Goal: Task Accomplishment & Management: Complete application form

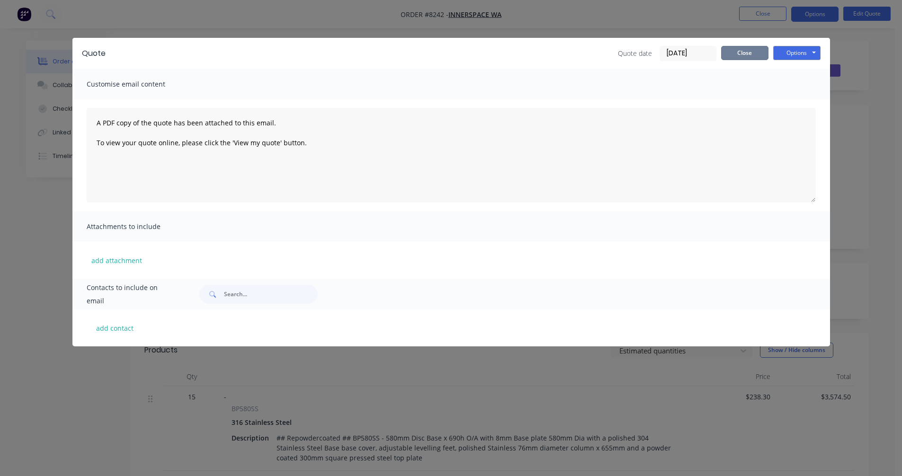
click at [754, 54] on button "Close" at bounding box center [744, 53] width 47 height 14
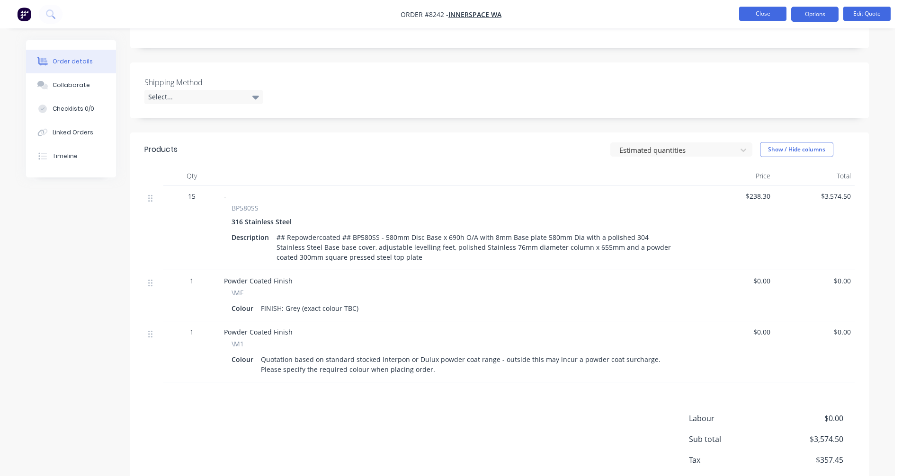
scroll to position [201, 0]
click at [767, 16] on button "Close" at bounding box center [762, 14] width 47 height 14
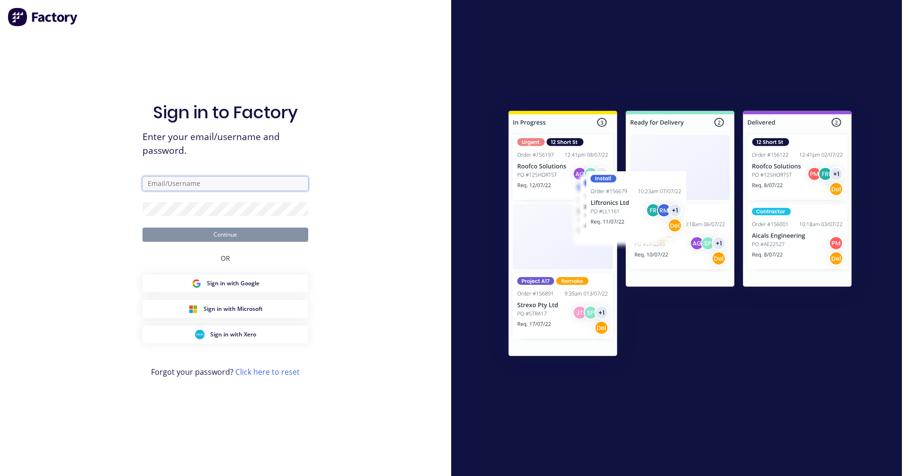
type input "[PERSON_NAME][EMAIL_ADDRESS][DOMAIN_NAME]"
click at [235, 232] on button "Continue" at bounding box center [226, 235] width 166 height 14
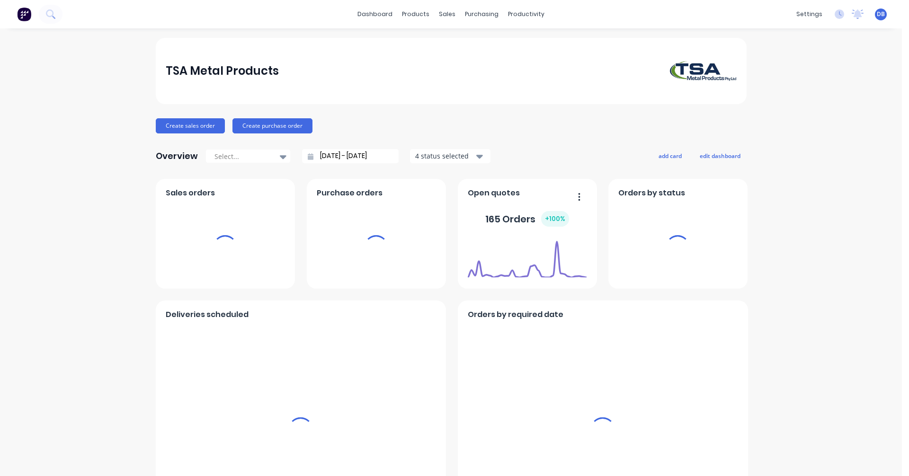
click at [442, 13] on div "sales" at bounding box center [447, 14] width 26 height 14
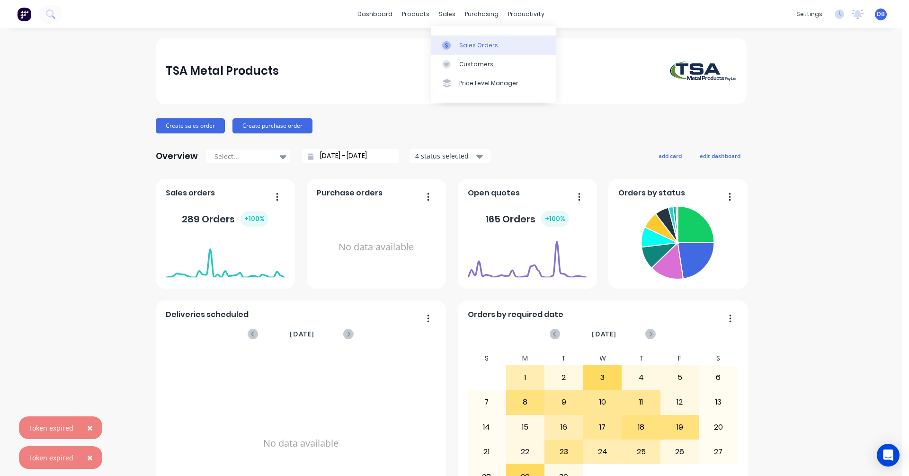
click at [459, 46] on div "Sales Orders" at bounding box center [478, 45] width 39 height 9
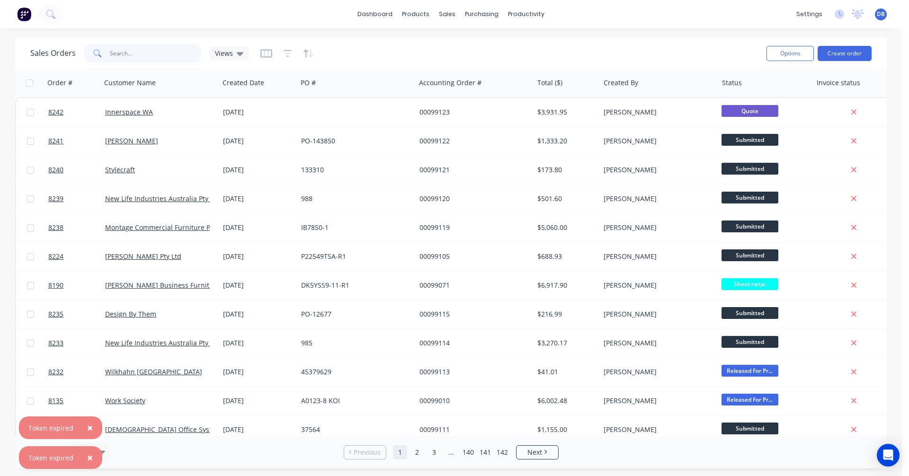
click at [141, 54] on input "text" at bounding box center [156, 53] width 92 height 19
type input "98562"
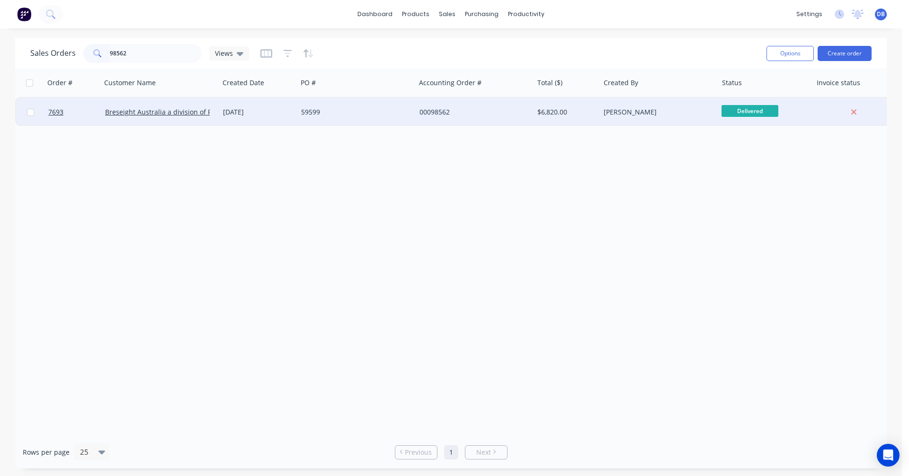
click at [437, 111] on div "00098562" at bounding box center [471, 111] width 105 height 9
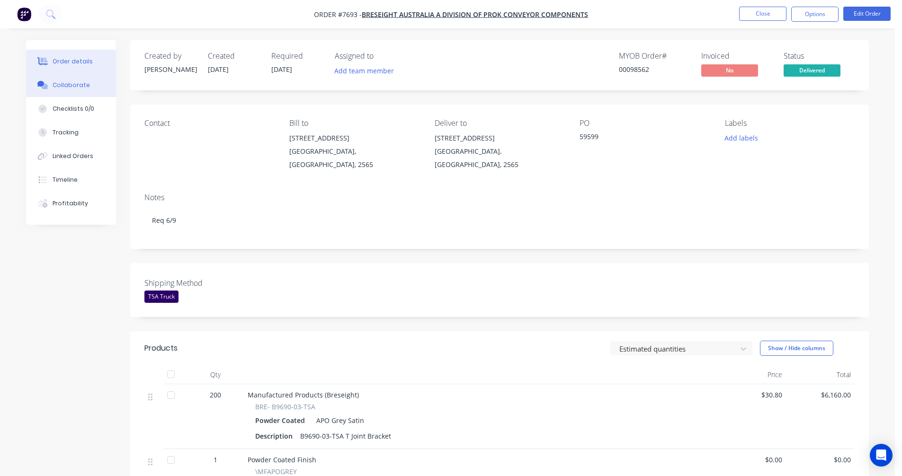
click at [61, 84] on div "Collaborate" at bounding box center [71, 85] width 37 height 9
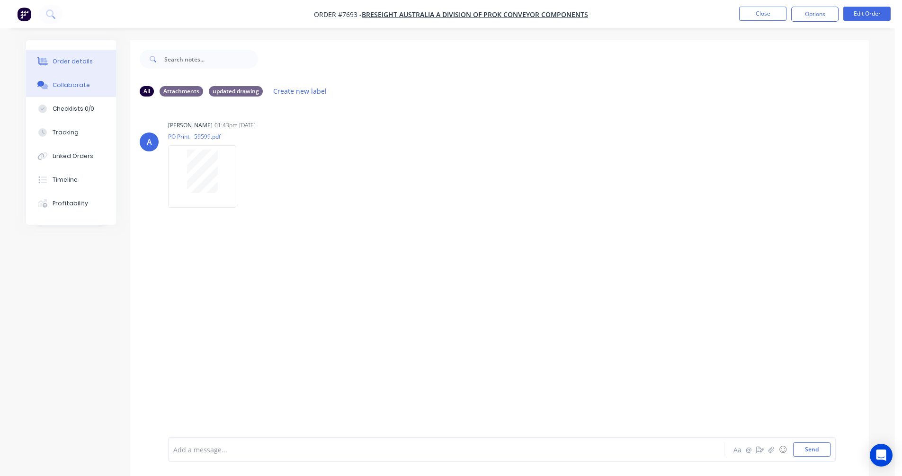
click at [75, 59] on div "Order details" at bounding box center [73, 61] width 40 height 9
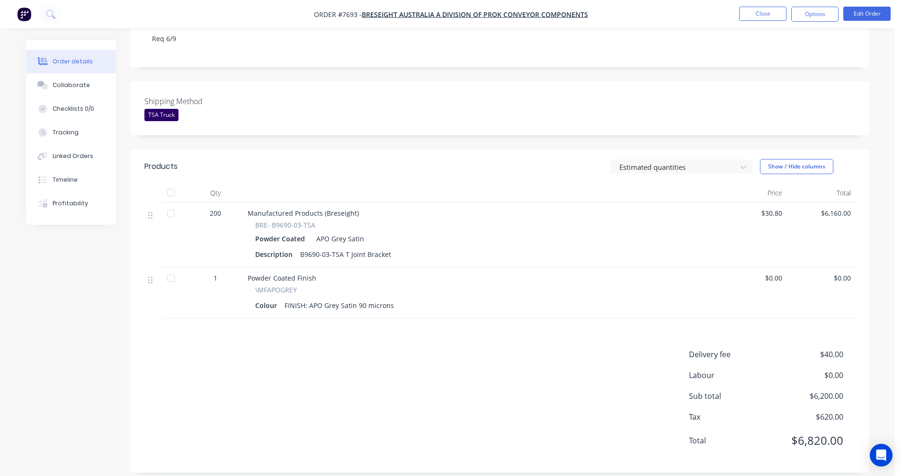
scroll to position [183, 0]
click at [763, 10] on button "Close" at bounding box center [762, 14] width 47 height 14
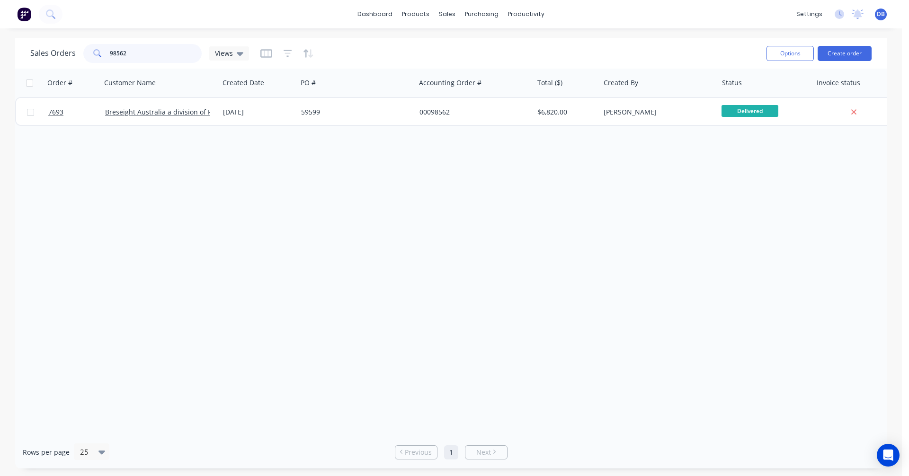
drag, startPoint x: 150, startPoint y: 53, endPoint x: 72, endPoint y: 59, distance: 77.9
click at [72, 59] on div "Sales Orders 98562 Views" at bounding box center [139, 53] width 219 height 19
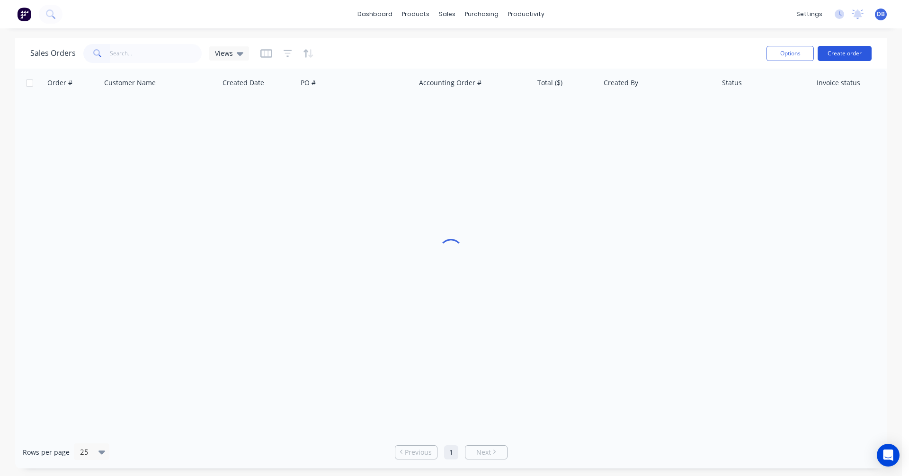
click at [840, 54] on button "Create order" at bounding box center [845, 53] width 54 height 15
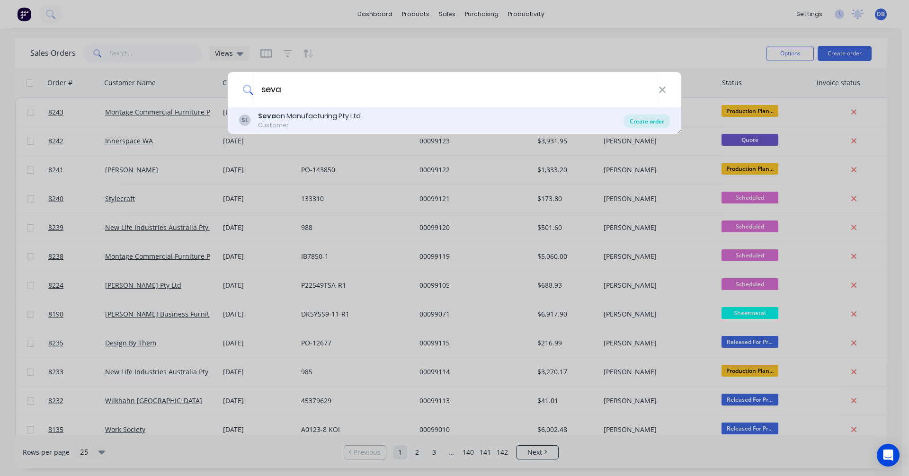
type input "seva"
click at [646, 119] on div "Create order" at bounding box center [647, 121] width 46 height 13
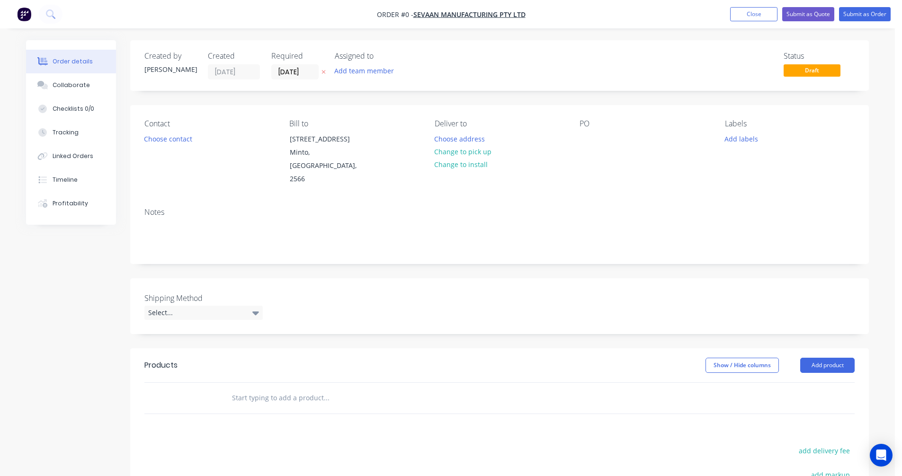
click at [252, 399] on input "text" at bounding box center [326, 398] width 189 height 19
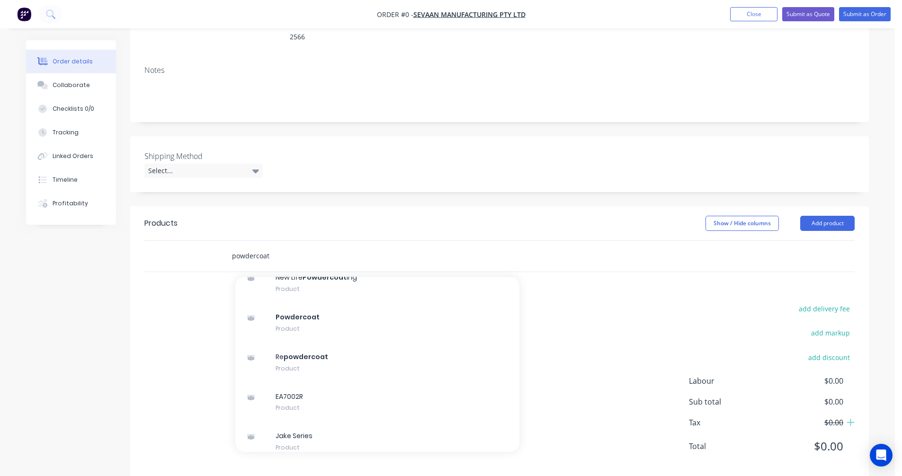
scroll to position [2695, 0]
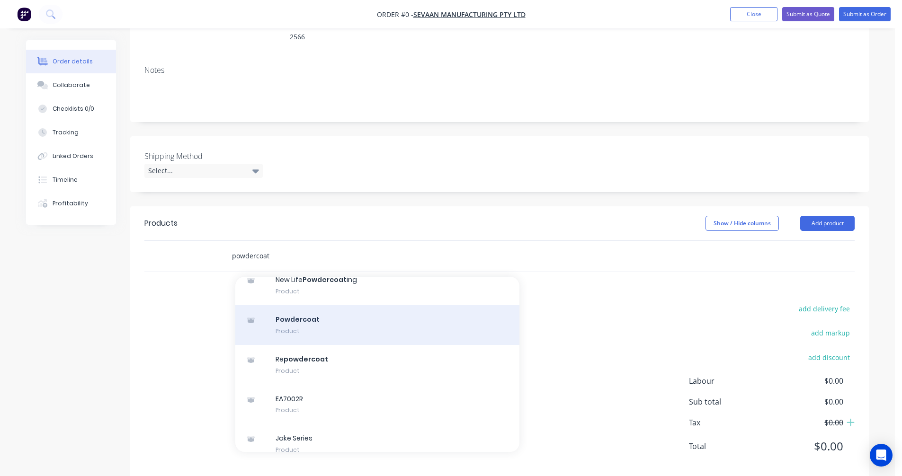
type input "powdercoat"
click at [311, 332] on div "Powdercoat Product" at bounding box center [377, 325] width 284 height 40
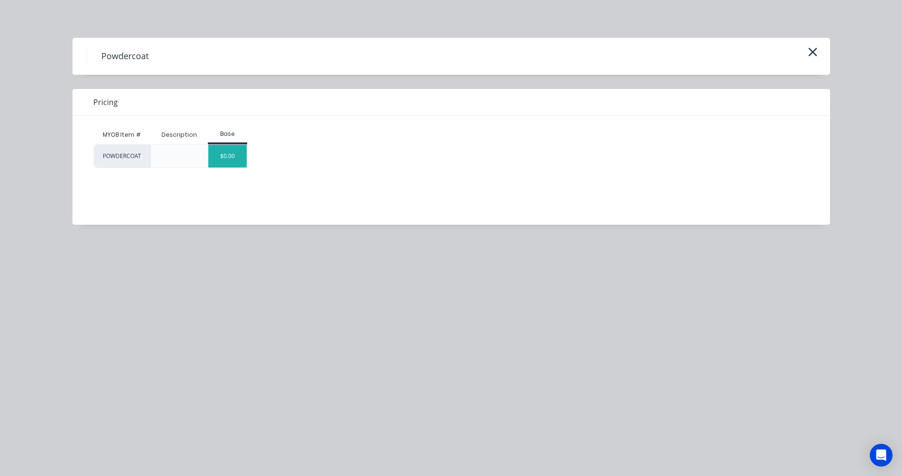
click at [225, 155] on div "$0.00" at bounding box center [227, 156] width 38 height 23
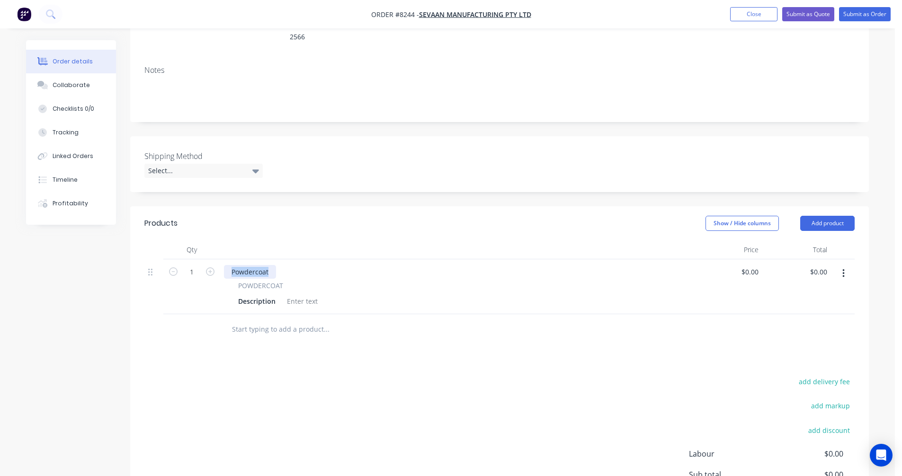
drag, startPoint x: 270, startPoint y: 273, endPoint x: 216, endPoint y: 269, distance: 54.1
click at [216, 269] on div "1 Powdercoat POWDERCOAT Description $0.00 $0.00 $0.00 $0.00" at bounding box center [499, 286] width 710 height 55
click at [303, 301] on div at bounding box center [302, 301] width 38 height 14
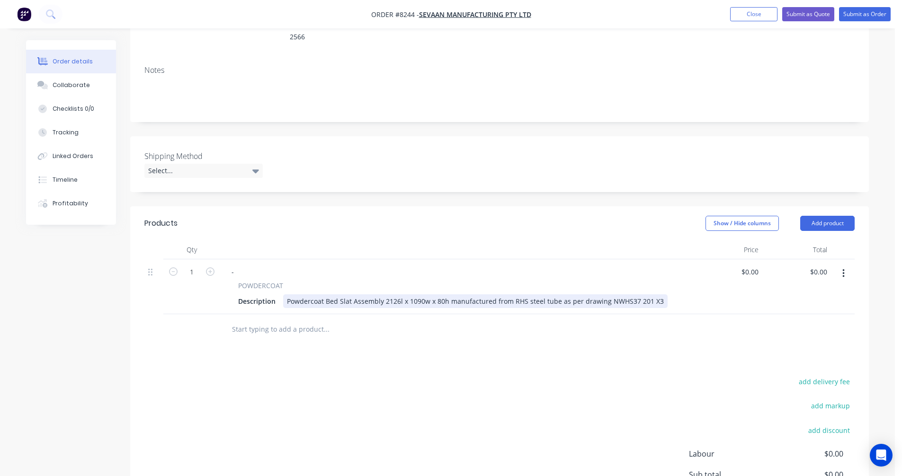
click at [323, 300] on div "Powdercoat Bed Slat Assembly 2126l x 1090w x 80h manufactured from RHS steel tu…" at bounding box center [475, 301] width 384 height 14
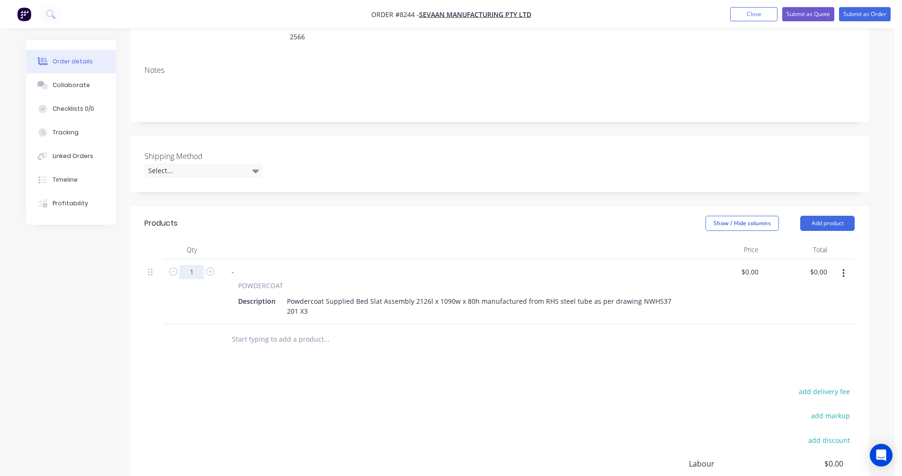
click at [193, 267] on input "1" at bounding box center [191, 272] width 25 height 14
type input "100"
type input "$129.00"
type input "$12,900.00"
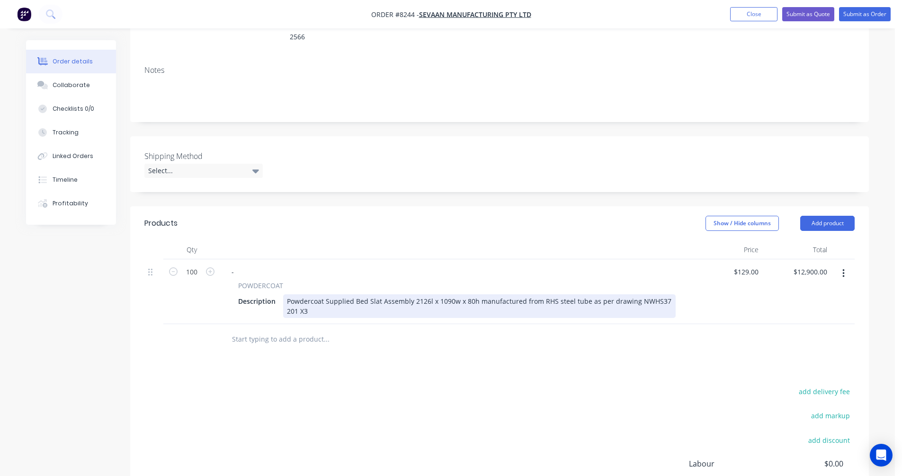
click at [436, 298] on div "Powdercoat Supplied Bed Slat Assembly 2126l x 1090w x 80h manufactured from RHS…" at bounding box center [479, 306] width 392 height 24
type input "$134.00"
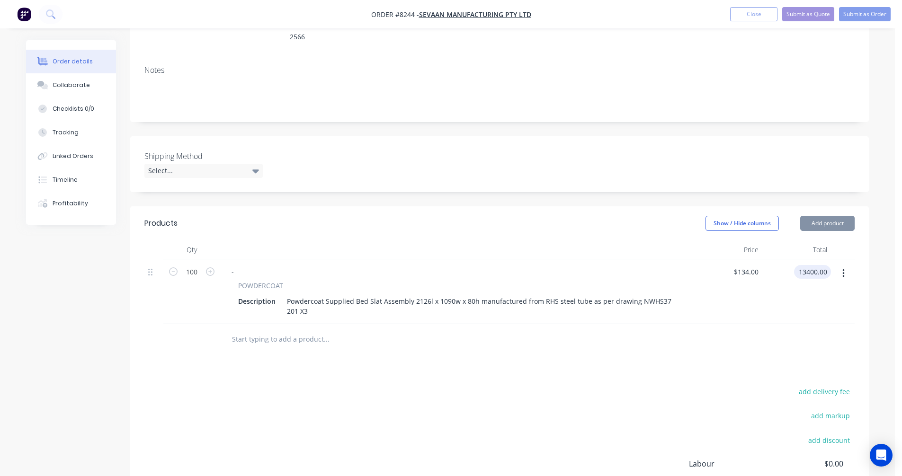
type input "$13,400.00"
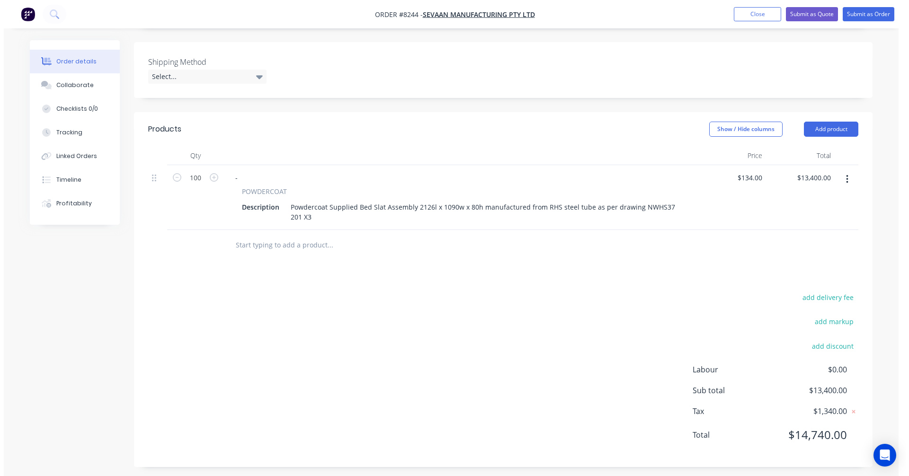
scroll to position [241, 0]
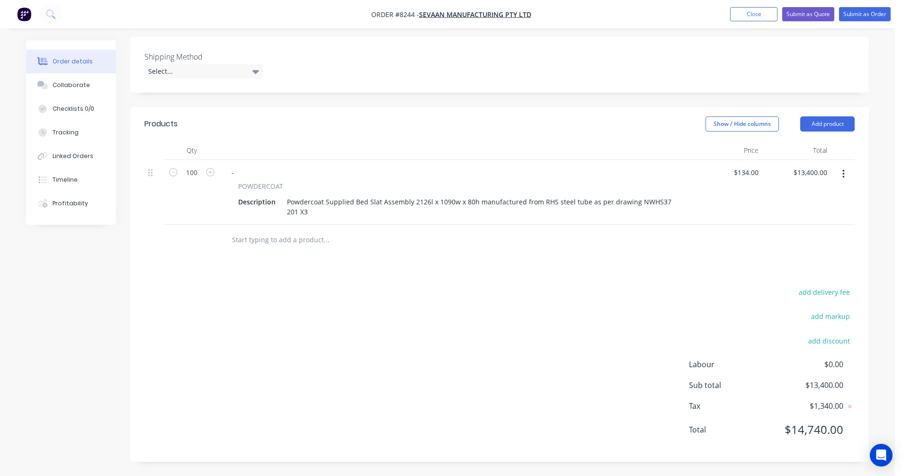
click at [842, 175] on icon "button" at bounding box center [843, 174] width 2 height 10
click at [809, 215] on div "Duplicate" at bounding box center [809, 218] width 73 height 14
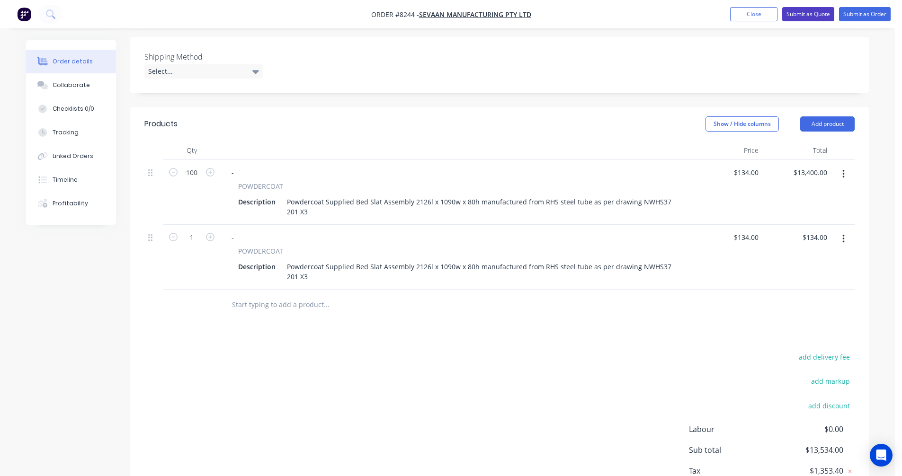
click at [805, 14] on button "Submit as Quote" at bounding box center [808, 14] width 52 height 14
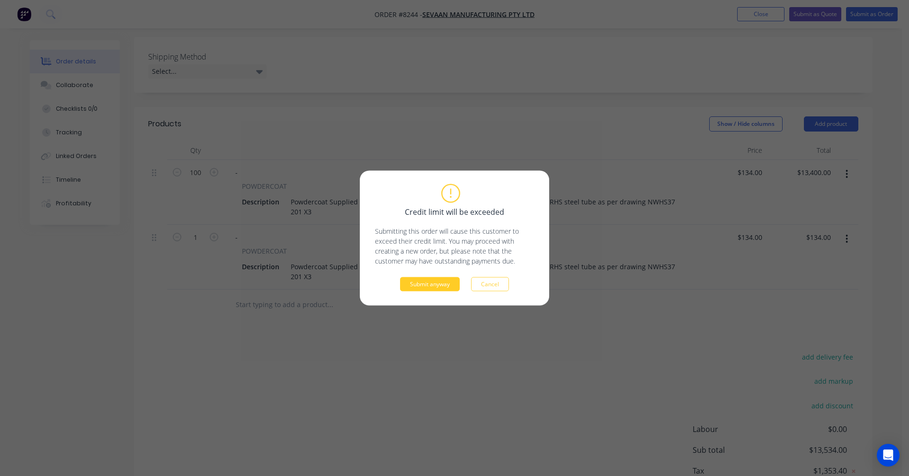
click at [428, 286] on button "Submit anyway" at bounding box center [430, 284] width 60 height 14
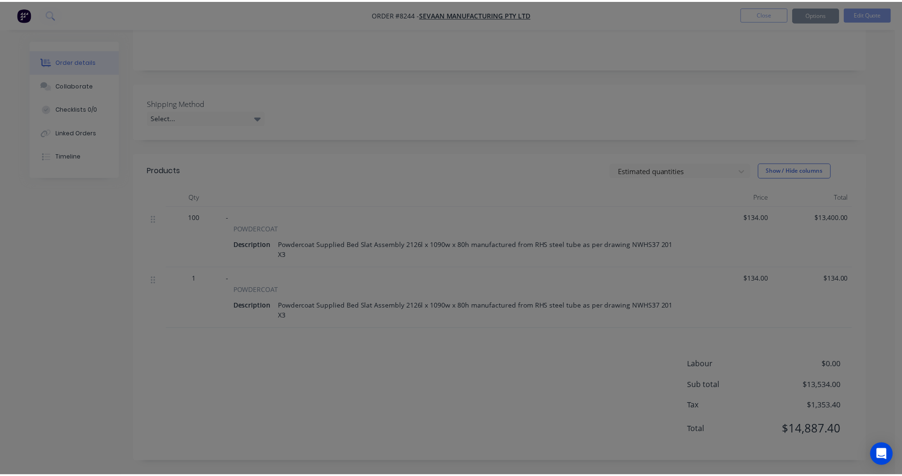
scroll to position [151, 0]
